Goal: Task Accomplishment & Management: Manage account settings

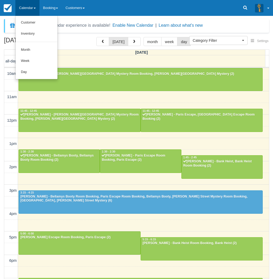
select select
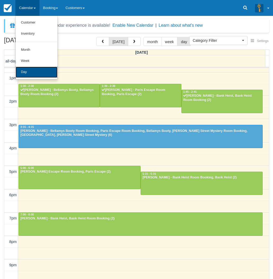
click at [29, 72] on link "Day" at bounding box center [37, 72] width 42 height 11
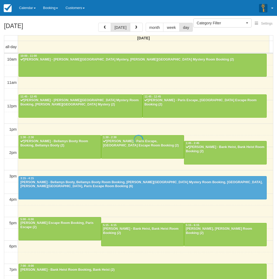
select select
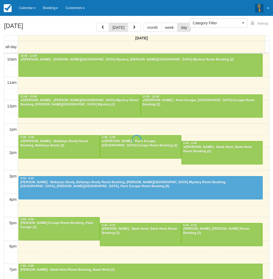
scroll to position [66, 0]
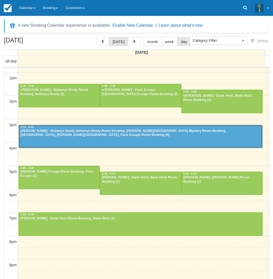
click at [37, 131] on div "Margot Wertheim - Bellamys Booty, Bellamys Booty Room Booking, Baker Street Mys…" at bounding box center [140, 133] width 241 height 8
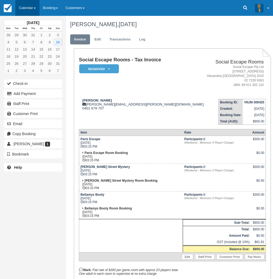
click at [27, 10] on link "Calendar" at bounding box center [27, 8] width 24 height 16
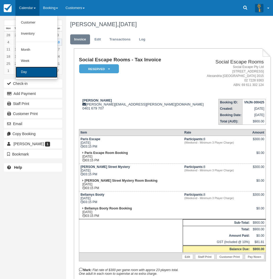
click at [31, 74] on link "Day" at bounding box center [37, 72] width 42 height 11
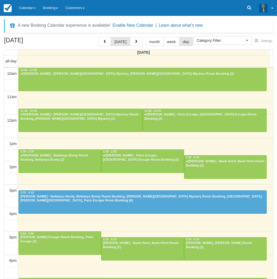
select select
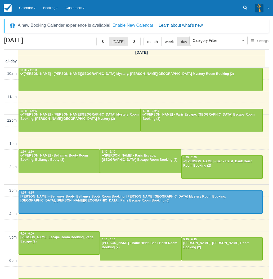
scroll to position [66, 0]
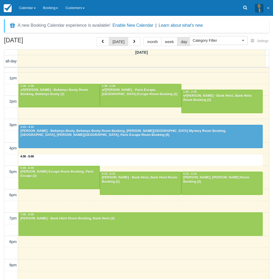
click at [145, 158] on div "10am 11am 12pm 1pm 2pm 3pm 4pm 5pm 6pm 7pm 8pm 9pm 10pm 4:30 - 5:00 10:00 - 11:…" at bounding box center [136, 148] width 264 height 292
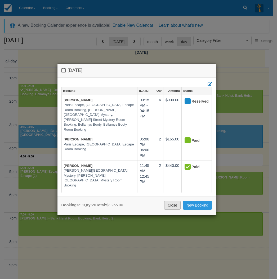
click at [170, 206] on link "Close" at bounding box center [172, 205] width 16 height 9
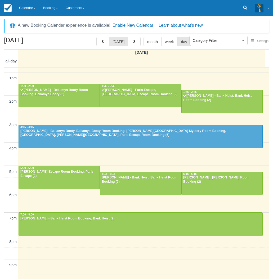
click at [168, 163] on div "10am 11am 12pm 1pm 2pm 3pm 4pm 5pm 6pm 7pm 8pm 9pm 10pm 10:00 - 11:00 Luke Wils…" at bounding box center [136, 148] width 264 height 292
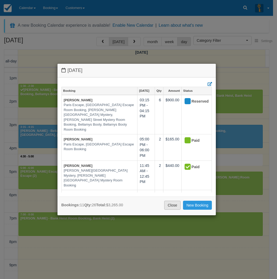
click at [179, 208] on link "Close" at bounding box center [172, 205] width 16 height 9
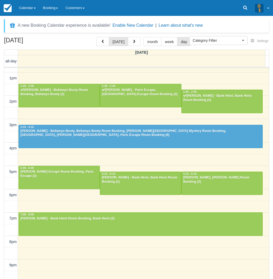
click at [3, 206] on div "August 10, 2025 today month week day Sunday all-day 10am 11am 12pm 1pm 2pm 3pm …" at bounding box center [136, 166] width 273 height 258
click at [34, 7] on link "Calendar" at bounding box center [27, 8] width 24 height 16
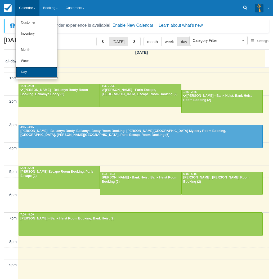
click at [29, 71] on link "Day" at bounding box center [37, 72] width 42 height 11
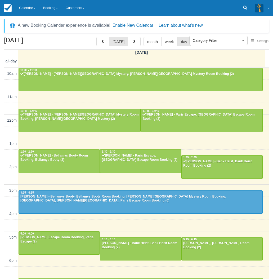
select select
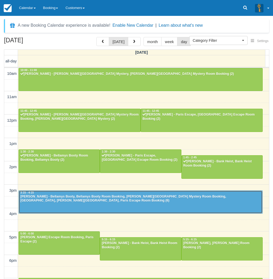
click at [135, 205] on div at bounding box center [140, 202] width 243 height 23
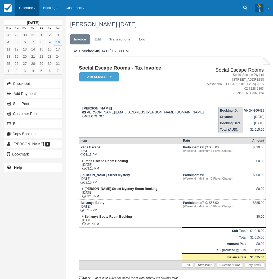
click at [24, 5] on link "Calendar" at bounding box center [27, 8] width 24 height 16
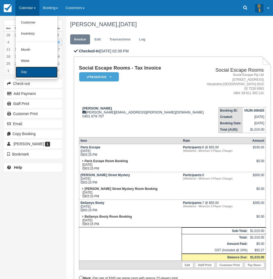
click at [37, 77] on link "Day" at bounding box center [37, 72] width 42 height 11
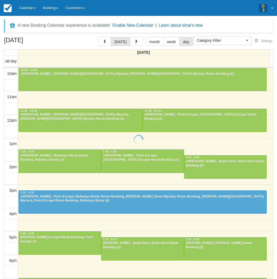
select select
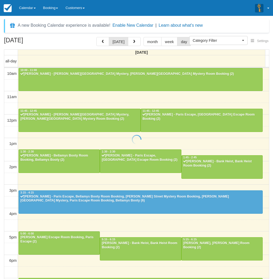
scroll to position [66, 0]
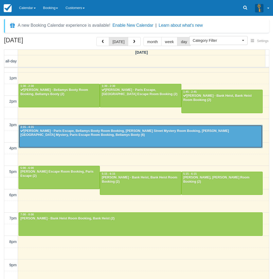
click at [125, 133] on div "Margot Wertheim - Paris Escape, Bellamys Booty Room Booking, Baker Street Myste…" at bounding box center [140, 133] width 241 height 8
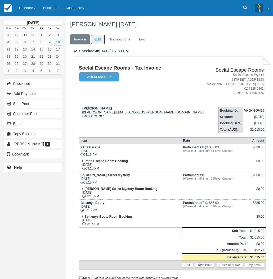
click at [100, 40] on link "Edit" at bounding box center [97, 39] width 14 height 10
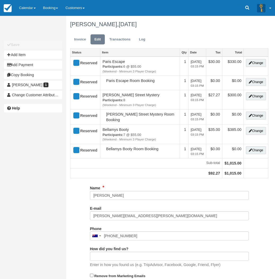
type input "0401 679 707"
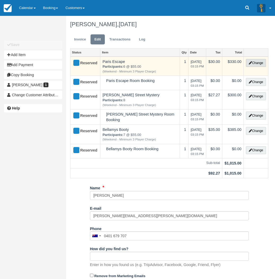
click at [259, 61] on button "Change" at bounding box center [256, 63] width 20 height 8
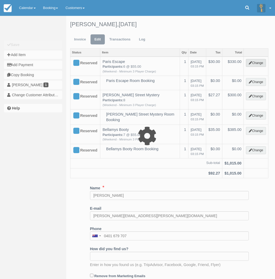
select select "2"
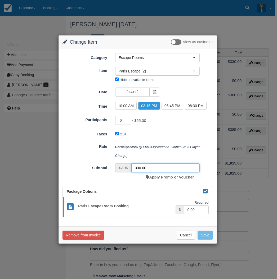
click at [139, 167] on input "330.00" at bounding box center [165, 167] width 68 height 9
type input "300.00"
click at [207, 236] on button "Save" at bounding box center [204, 235] width 15 height 9
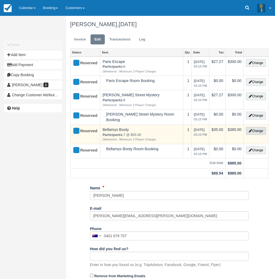
click at [257, 131] on button "Change" at bounding box center [256, 131] width 20 height 8
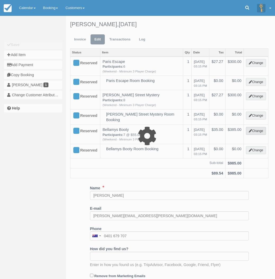
select select "2"
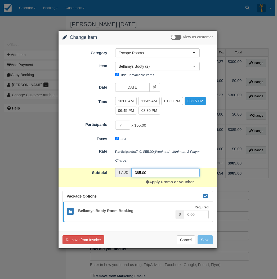
click at [139, 172] on input "385.00" at bounding box center [165, 172] width 68 height 9
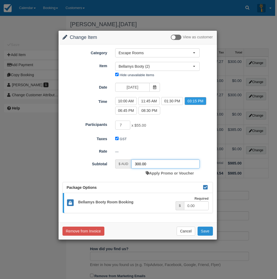
type input "300.00"
click at [207, 232] on button "Save" at bounding box center [204, 231] width 15 height 9
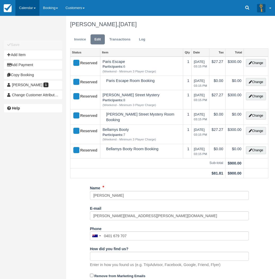
click at [23, 9] on link "Calendar" at bounding box center [27, 8] width 24 height 16
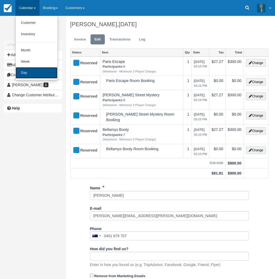
click at [26, 71] on link "Day" at bounding box center [37, 72] width 42 height 11
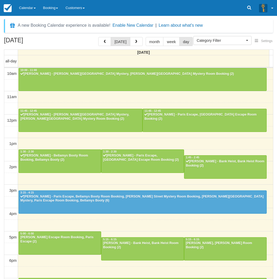
select select
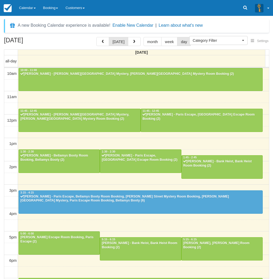
scroll to position [66, 0]
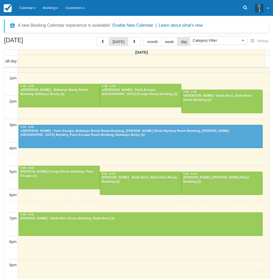
click at [3, 43] on div "August 10, 2025 today month week day Sunday all-day 10am 11am 12pm 1pm 2pm 3pm …" at bounding box center [136, 166] width 273 height 258
click at [28, 5] on link "Calendar" at bounding box center [27, 8] width 24 height 16
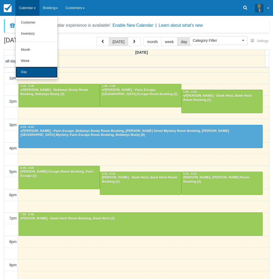
click at [26, 73] on link "Day" at bounding box center [37, 72] width 42 height 11
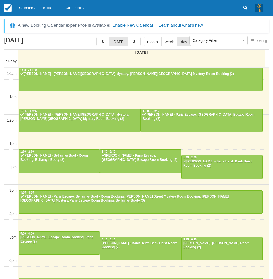
select select
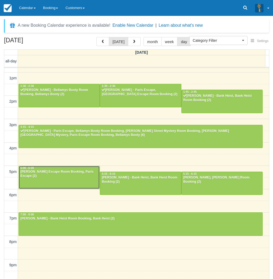
click at [57, 178] on div "Andrew - Paris Escape Room Booking, Paris Escape (2)" at bounding box center [59, 174] width 78 height 8
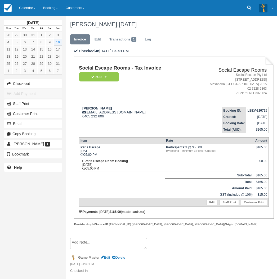
click at [7, 207] on div "[DATE] Mon Tue Wed Thu Fri Sat Sun 28 29 30 31 1 2 3 4 5 6 7 8 9 10 11 12 13 14…" at bounding box center [33, 139] width 66 height 279
click at [20, 9] on link "Calendar" at bounding box center [27, 8] width 24 height 16
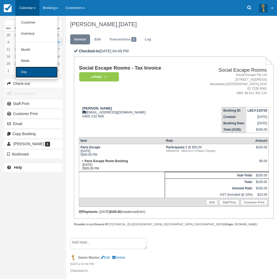
click at [24, 74] on link "Day" at bounding box center [37, 72] width 42 height 11
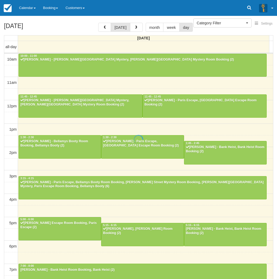
select select
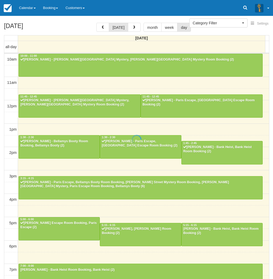
scroll to position [66, 0]
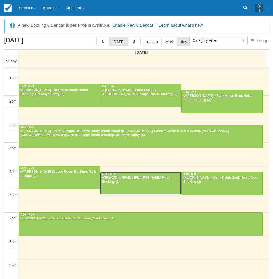
click at [148, 181] on div "Susana Cortes - Ransom, Ransom Room Booking (2)" at bounding box center [140, 180] width 78 height 8
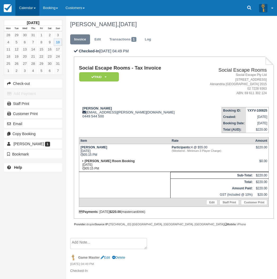
click at [26, 6] on link "Calendar" at bounding box center [27, 8] width 24 height 16
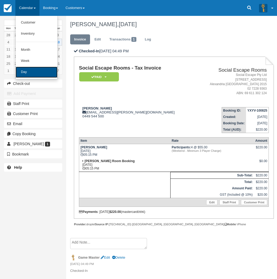
click at [24, 70] on link "Day" at bounding box center [37, 72] width 42 height 11
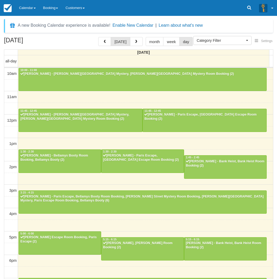
select select
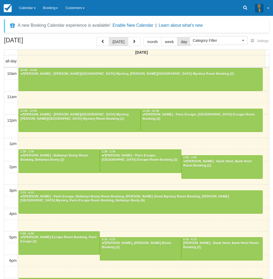
scroll to position [66, 0]
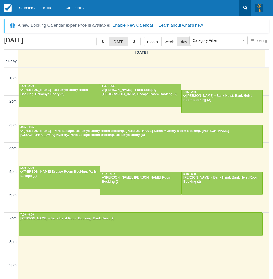
click at [247, 10] on link at bounding box center [245, 8] width 12 height 16
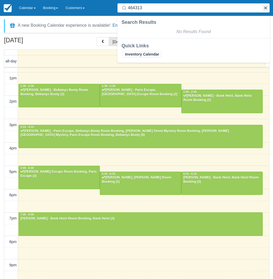
type input "464313"
click at [265, 8] on button "button" at bounding box center [265, 8] width 6 height 6
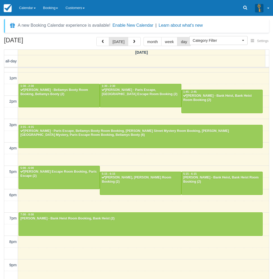
drag, startPoint x: 3, startPoint y: 194, endPoint x: 12, endPoint y: 187, distance: 11.5
click at [3, 194] on div "August 10, 2025 today month week day Sunday all-day 10am 11am 12pm 1pm 2pm 3pm …" at bounding box center [136, 166] width 273 height 258
click at [53, 7] on link "Booking" at bounding box center [50, 8] width 22 height 16
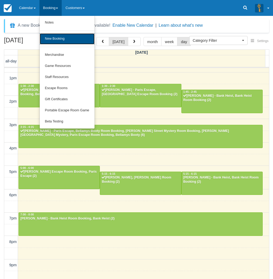
click at [59, 41] on link "New Booking" at bounding box center [67, 38] width 55 height 11
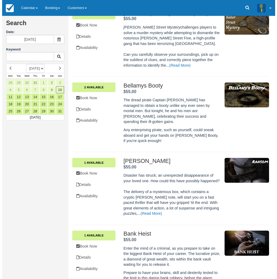
scroll to position [132, 0]
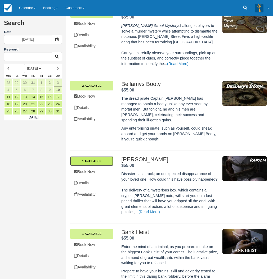
click at [101, 156] on link "1 Available" at bounding box center [91, 161] width 43 height 10
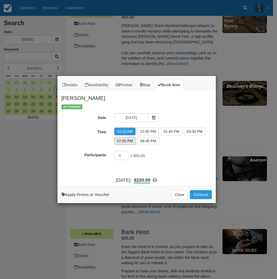
click at [126, 142] on label "07:00 PM" at bounding box center [125, 141] width 22 height 8
radio input "true"
type input "3"
click at [127, 157] on input "3" at bounding box center [121, 155] width 15 height 9
click at [201, 194] on button "Continue" at bounding box center [201, 194] width 22 height 9
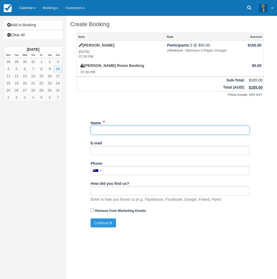
click at [108, 134] on input "Name" at bounding box center [169, 130] width 159 height 9
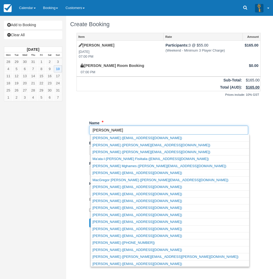
type input "[PERSON_NAME]"
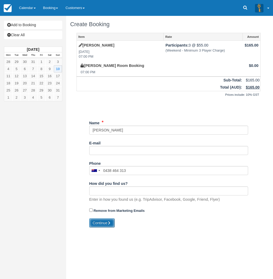
click at [99, 224] on button "Continue" at bounding box center [101, 222] width 25 height 9
type input "[PHONE_NUMBER]"
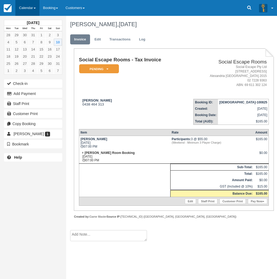
click at [24, 7] on link "Calendar" at bounding box center [27, 8] width 24 height 16
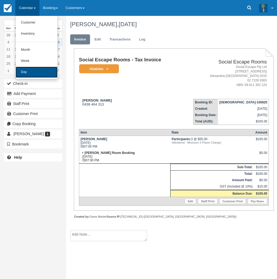
click at [31, 72] on link "Day" at bounding box center [37, 72] width 42 height 11
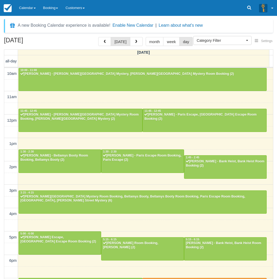
select select
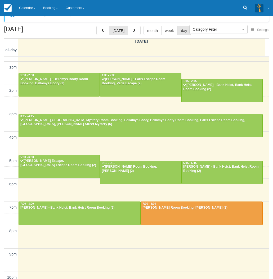
scroll to position [17, 0]
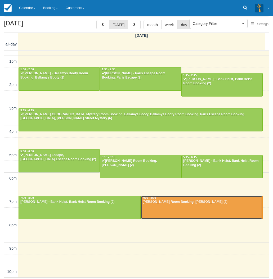
click at [162, 209] on div at bounding box center [201, 207] width 121 height 23
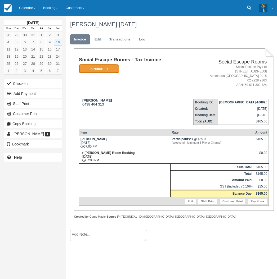
click at [94, 72] on em "Pending" at bounding box center [99, 68] width 40 height 9
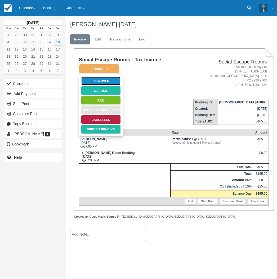
click at [96, 81] on link "Reserved" at bounding box center [101, 80] width 40 height 9
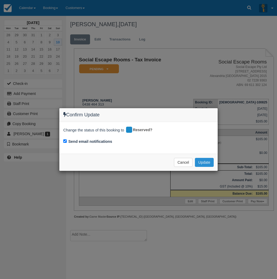
click at [200, 163] on button "Update" at bounding box center [204, 162] width 19 height 9
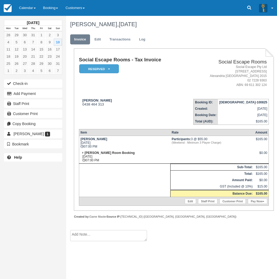
click at [2, 192] on div "August 2025 Mon Tue Wed Thu Fri Sat Sun 28 29 30 31 1 2 3 4 5 6 7 8 9 10 11 12 …" at bounding box center [33, 139] width 66 height 279
click at [30, 7] on link "Calendar" at bounding box center [27, 8] width 24 height 16
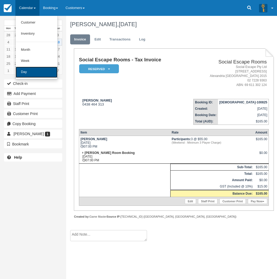
click at [32, 70] on link "Day" at bounding box center [37, 72] width 42 height 11
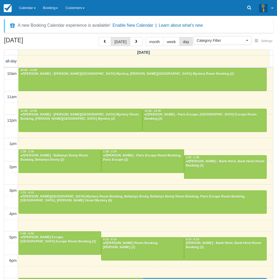
select select
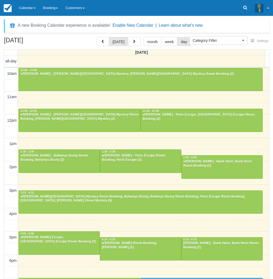
scroll to position [66, 0]
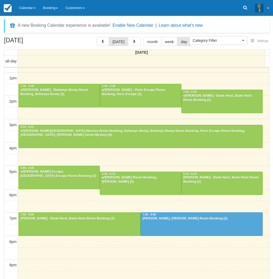
click at [2, 136] on div "August 10, 2025 today month week day Sunday all-day 10am 11am 12pm 1pm 2pm 3pm …" at bounding box center [136, 166] width 273 height 258
click at [2, 191] on div "August 10, 2025 today month week day Sunday all-day 10am 11am 12pm 1pm 2pm 3pm …" at bounding box center [136, 166] width 273 height 258
click at [30, 9] on link "Calendar" at bounding box center [27, 8] width 24 height 16
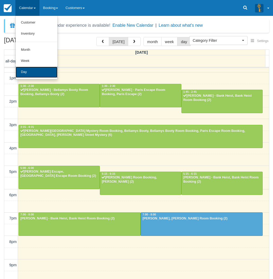
click at [21, 74] on link "Day" at bounding box center [37, 72] width 42 height 11
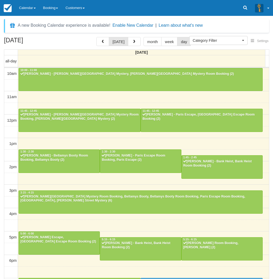
select select
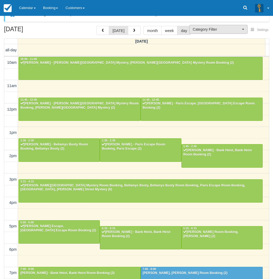
scroll to position [17, 0]
